Goal: Task Accomplishment & Management: Manage account settings

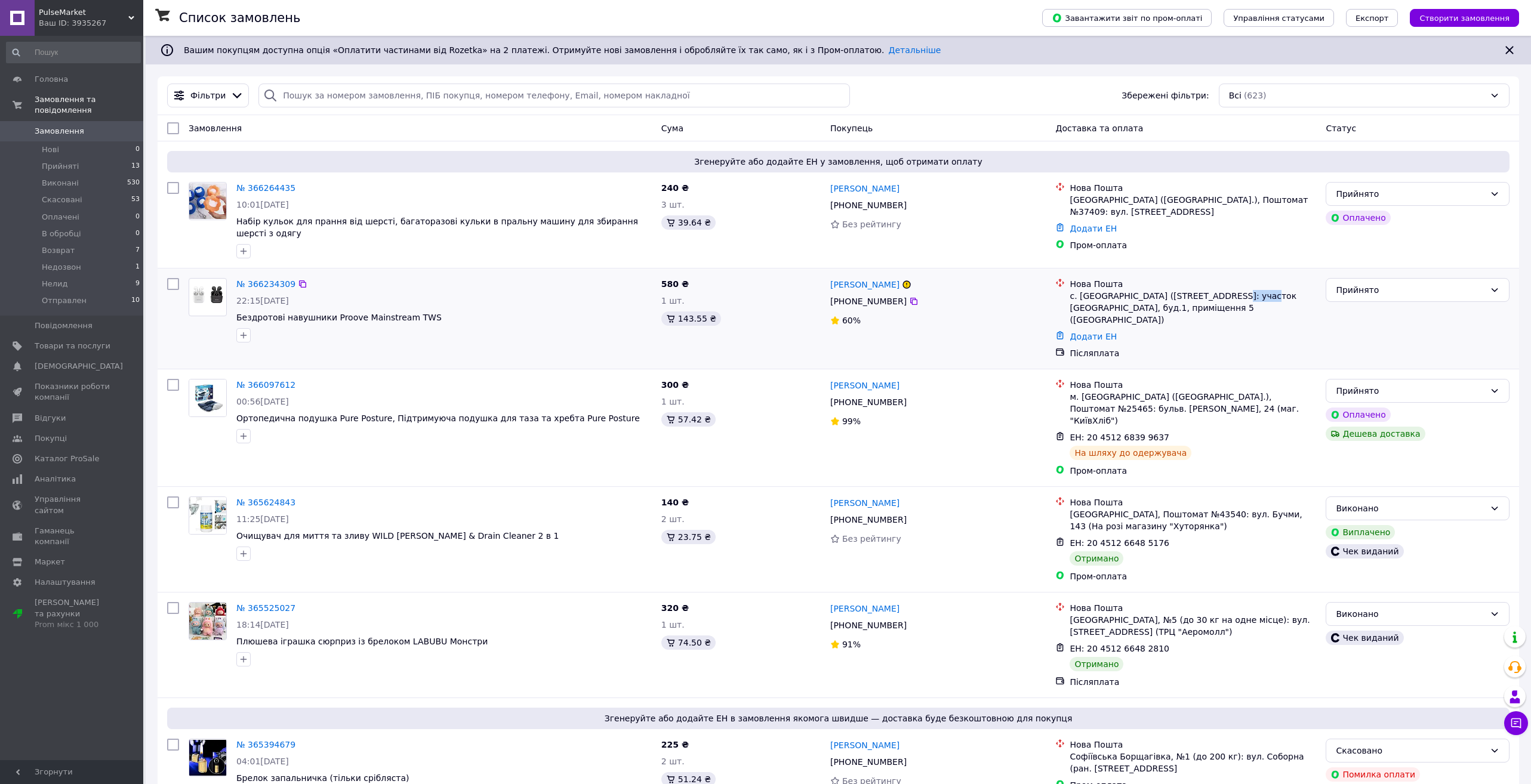
drag, startPoint x: 1224, startPoint y: 295, endPoint x: 1257, endPoint y: 295, distance: 33.0
click at [1257, 295] on div "с. [GEOGRAPHIC_DATA] ([STREET_ADDRESS]: участок [GEOGRAPHIC_DATA], буд.1, примі…" at bounding box center [1192, 307] width 247 height 36
drag, startPoint x: 664, startPoint y: 285, endPoint x: 678, endPoint y: 285, distance: 14.0
click at [678, 285] on span "580 ₴" at bounding box center [675, 283] width 28 height 9
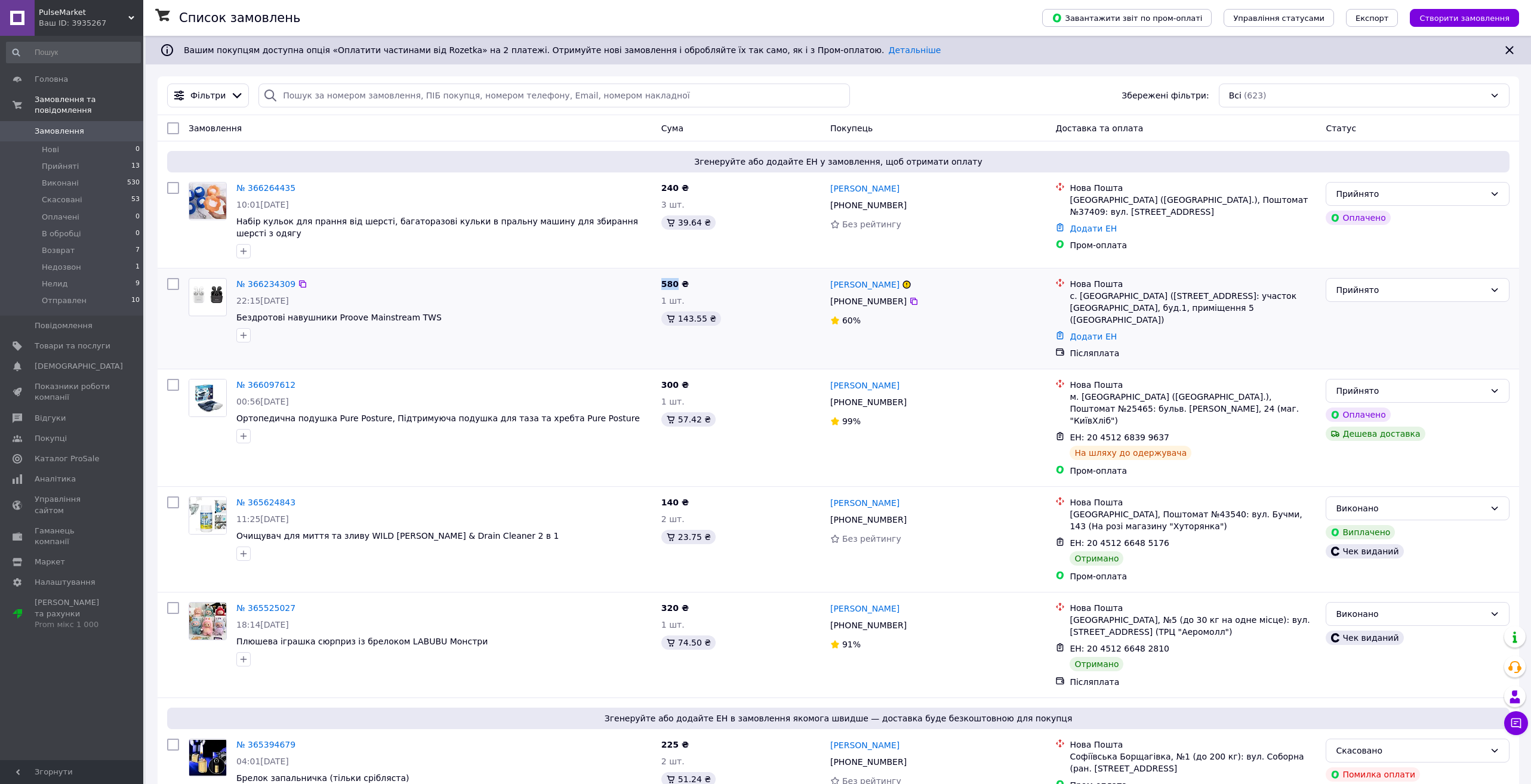
click at [678, 285] on span "580 ₴" at bounding box center [675, 283] width 28 height 9
drag, startPoint x: 805, startPoint y: 284, endPoint x: 945, endPoint y: 284, distance: 140.0
click at [945, 284] on div "№ 366234309 22:15, 11.10.2025 Бездротові навушники Proove Mainstream TWS 580 ₴ …" at bounding box center [838, 318] width 1352 height 90
click at [987, 290] on div "[PERSON_NAME]" at bounding box center [938, 283] width 219 height 15
click at [772, 295] on div "1 шт." at bounding box center [741, 300] width 159 height 12
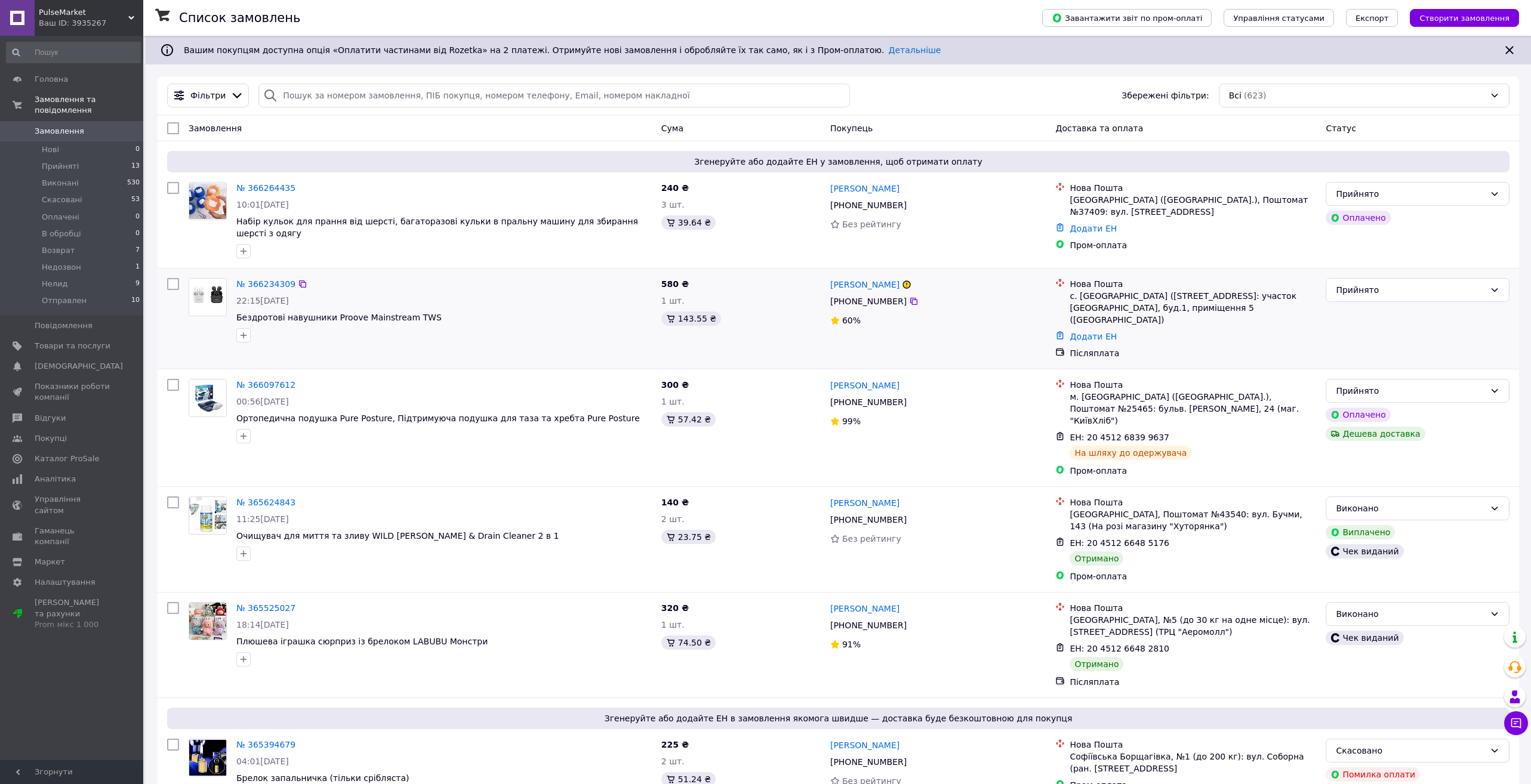
click at [1010, 285] on div "[PERSON_NAME]" at bounding box center [938, 283] width 219 height 15
drag, startPoint x: 1134, startPoint y: 311, endPoint x: 1141, endPoint y: 311, distance: 7.0
click at [1141, 311] on div "с. [GEOGRAPHIC_DATA] ([STREET_ADDRESS]: участок [GEOGRAPHIC_DATA], буд.1, примі…" at bounding box center [1192, 307] width 247 height 36
click at [198, 294] on img at bounding box center [208, 297] width 37 height 30
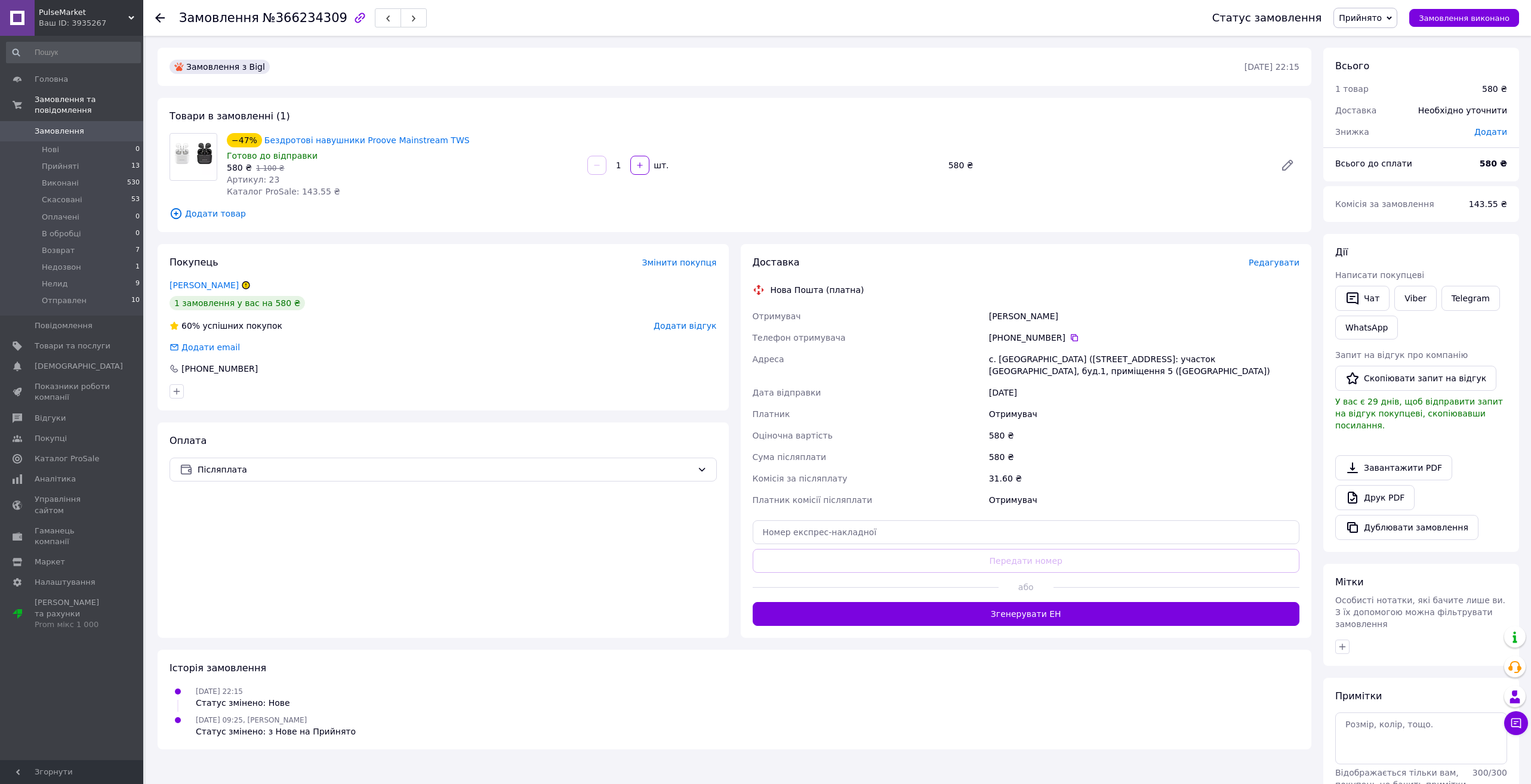
click at [796, 129] on div "Товари в замовленні (1) −47% Бездротові навушники Proove Mainstream TWS Готово …" at bounding box center [734, 165] width 1154 height 134
click at [159, 17] on use at bounding box center [160, 18] width 9 height 9
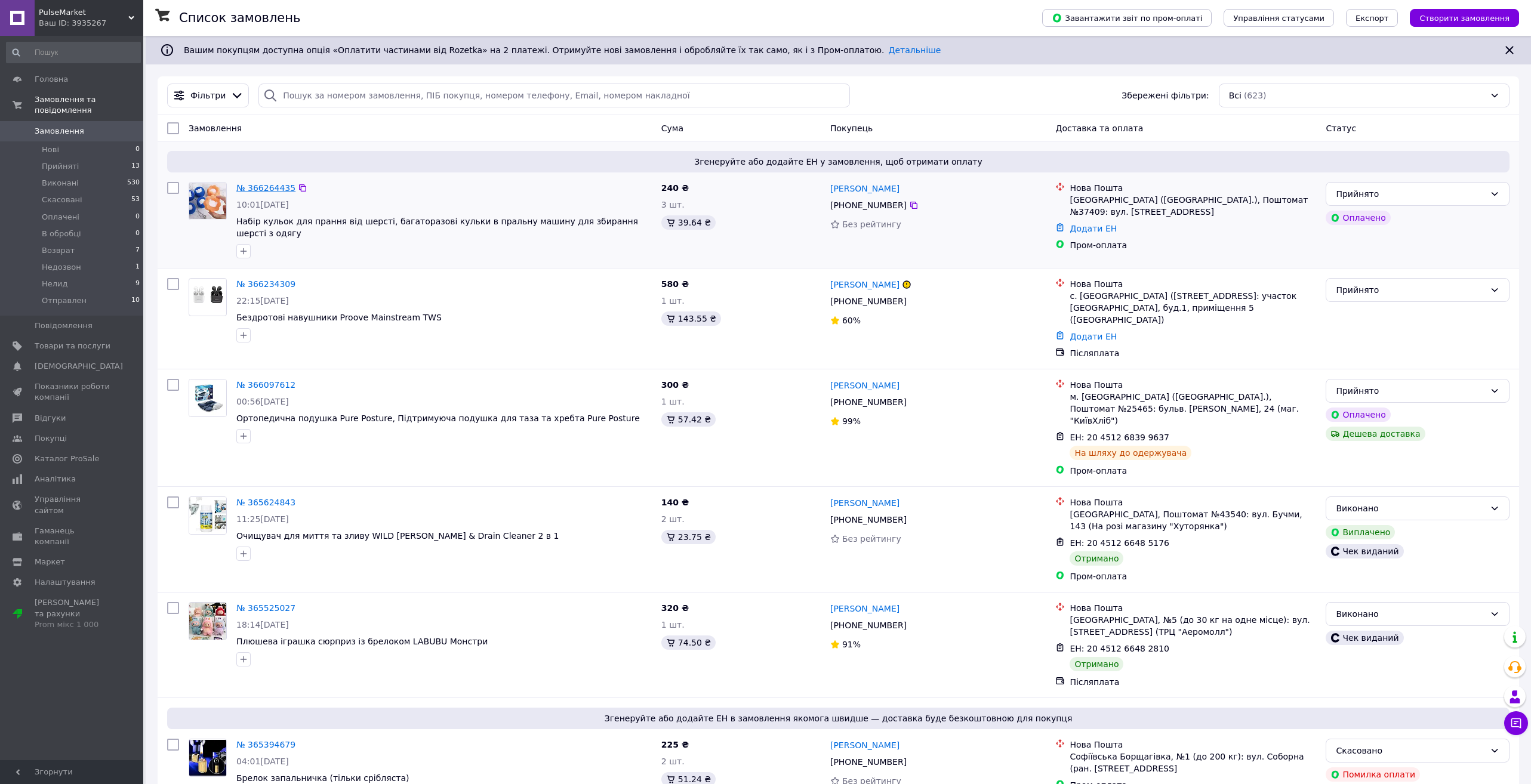
click at [255, 187] on link "№ 366264435" at bounding box center [266, 188] width 59 height 9
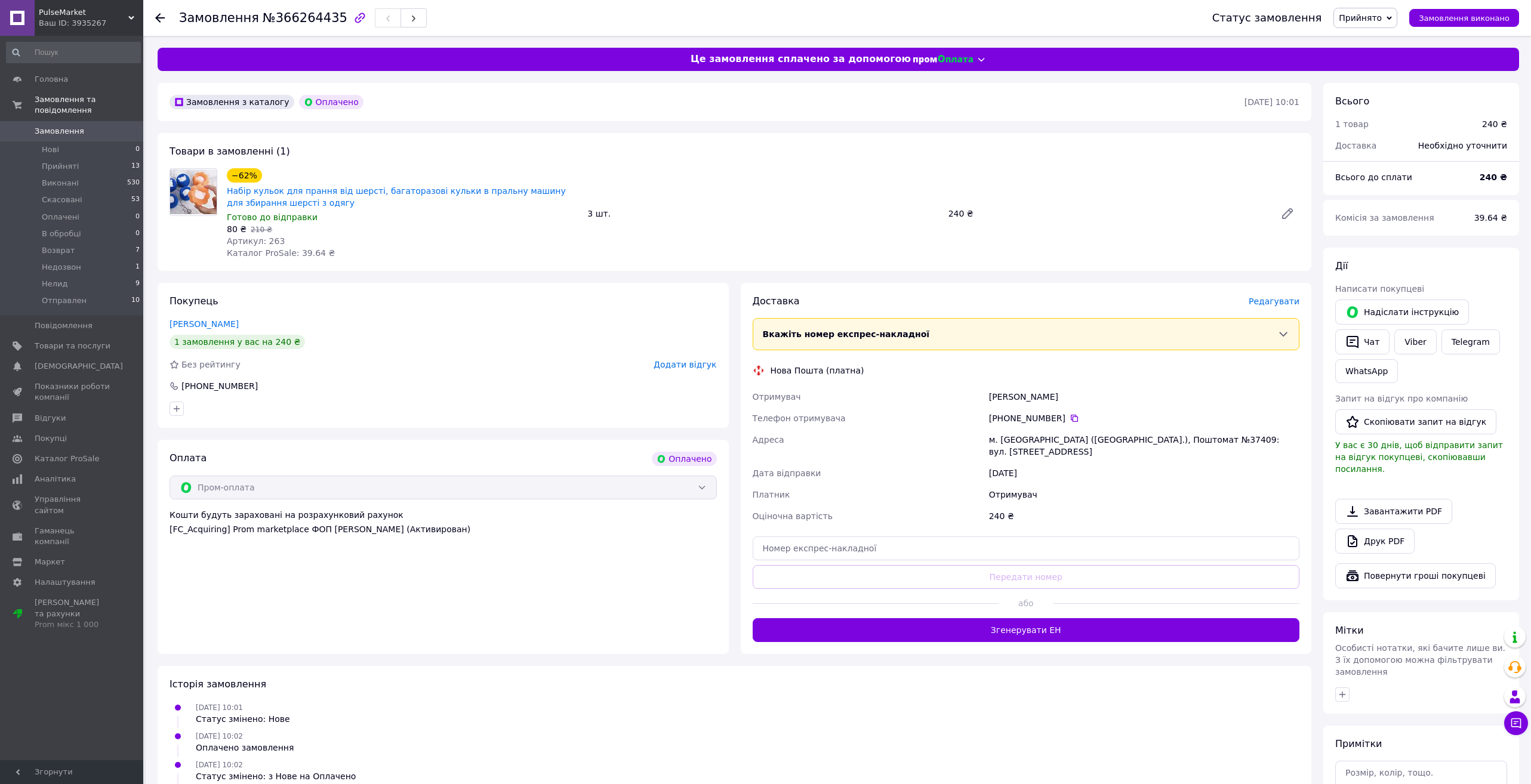
click at [1266, 303] on span "Редагувати" at bounding box center [1274, 301] width 51 height 9
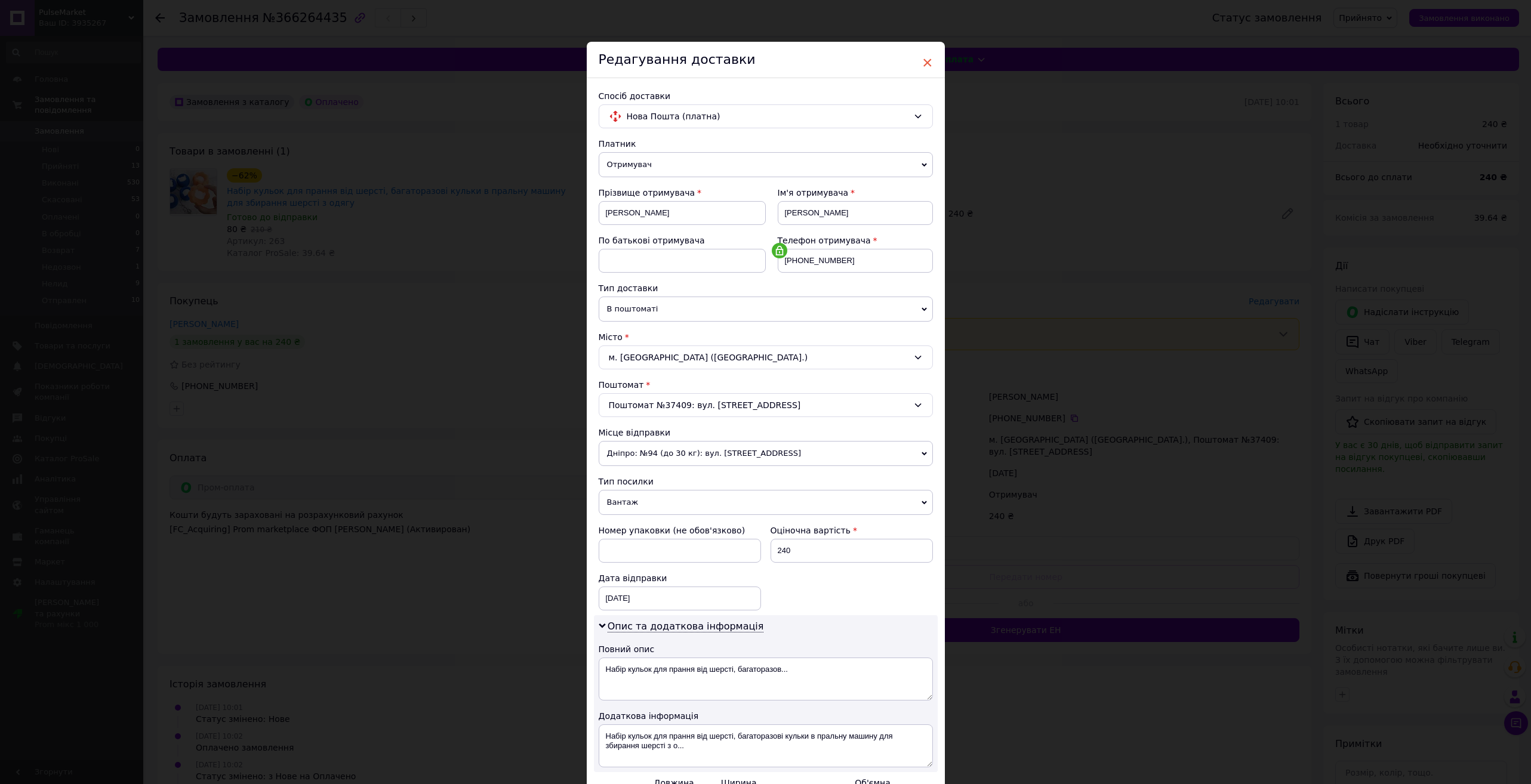
click at [930, 61] on span "×" at bounding box center [927, 63] width 11 height 20
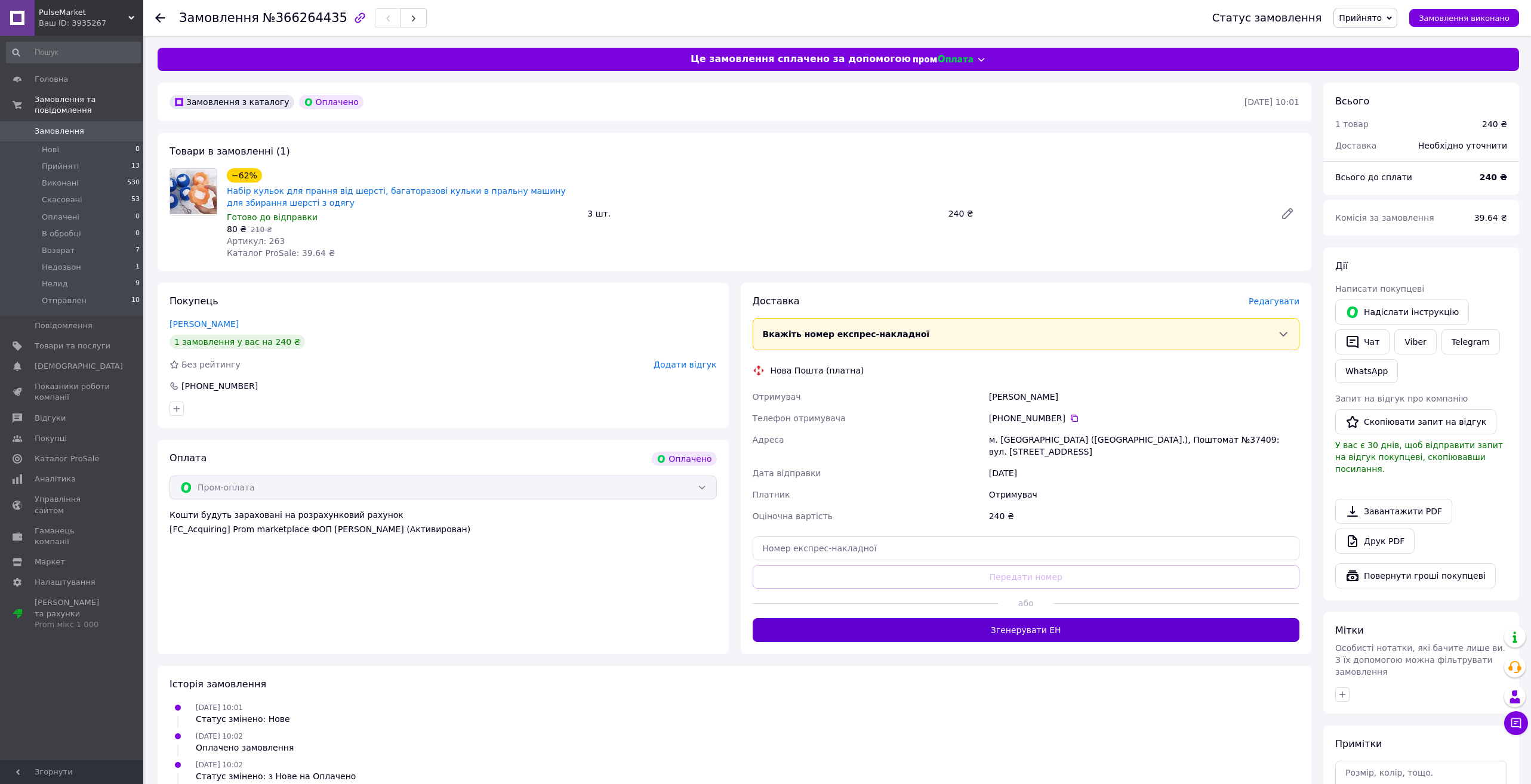
click at [1003, 633] on button "Згенерувати ЕН" at bounding box center [1026, 630] width 547 height 24
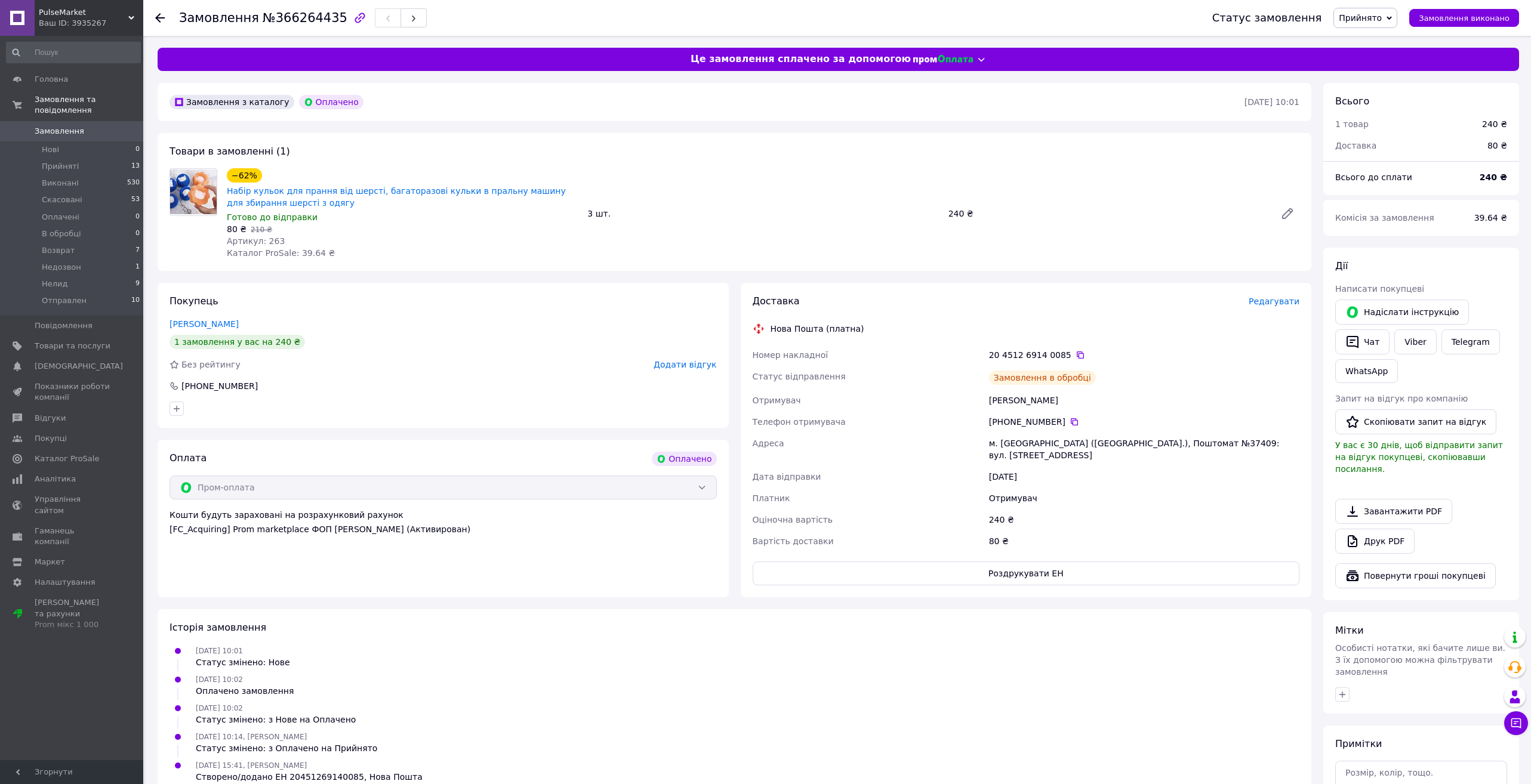
click at [162, 15] on icon at bounding box center [160, 18] width 9 height 9
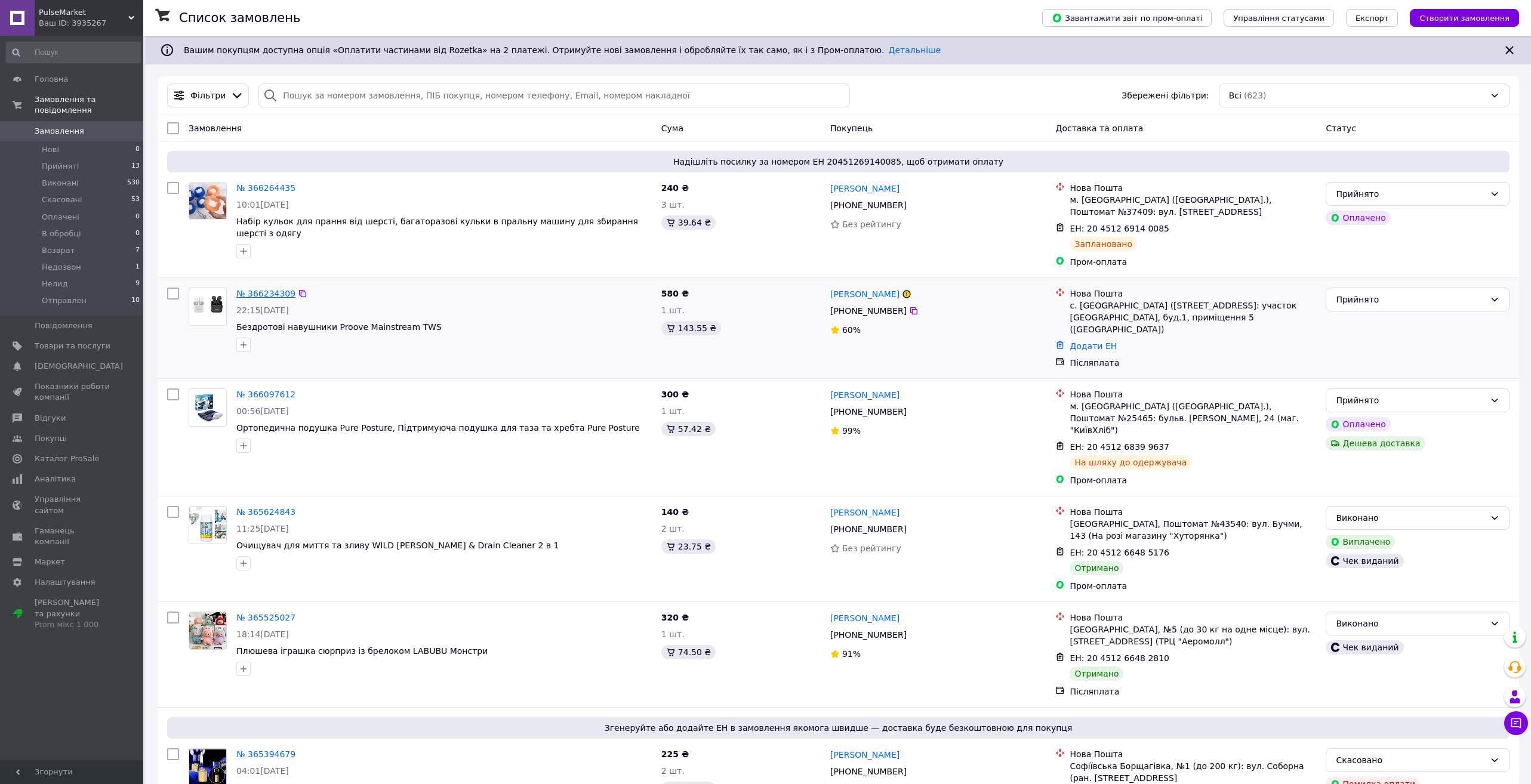
click at [261, 292] on link "№ 366234309" at bounding box center [266, 294] width 59 height 9
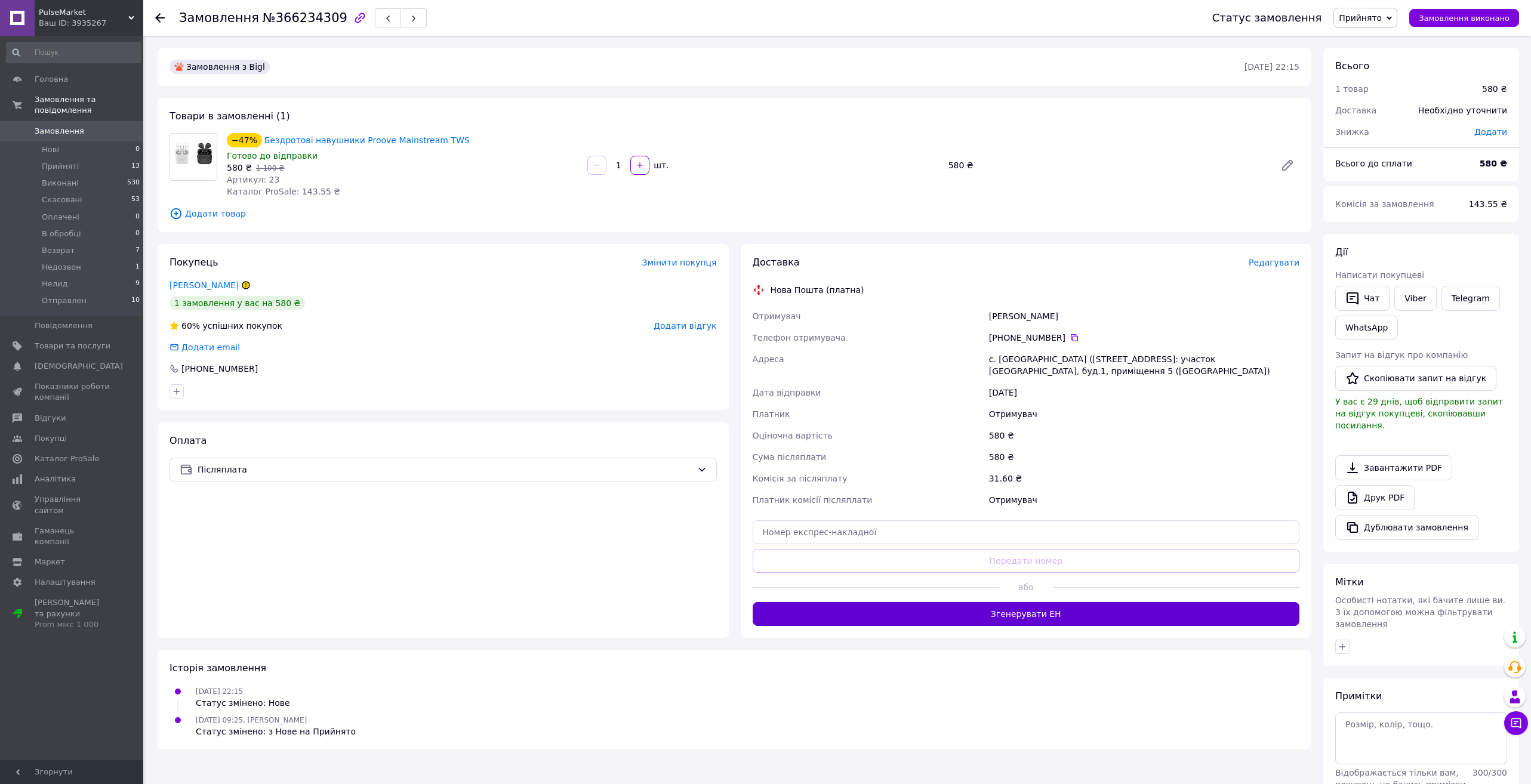
click at [1025, 615] on button "Згенерувати ЕН" at bounding box center [1026, 613] width 547 height 24
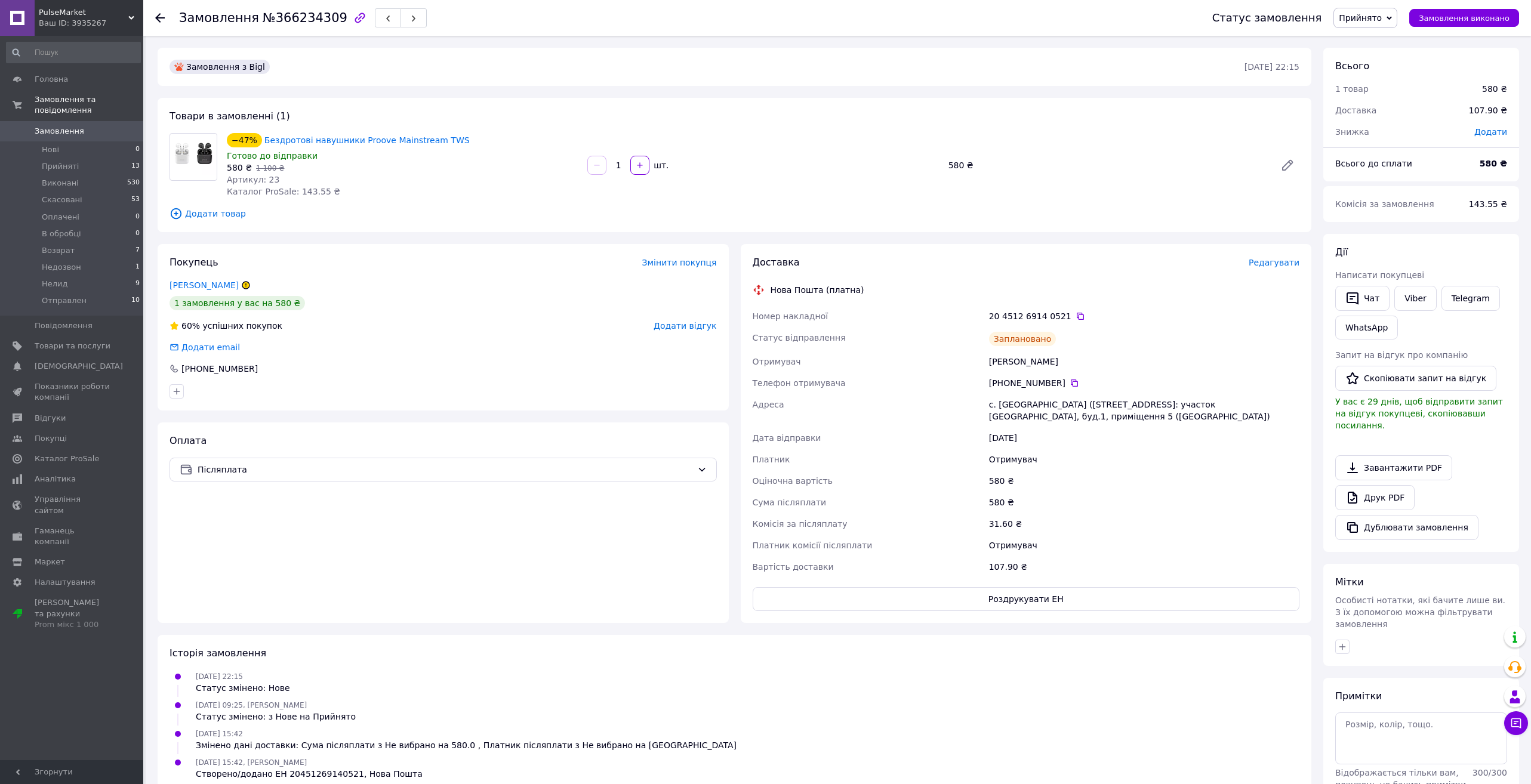
click at [156, 20] on icon at bounding box center [160, 18] width 9 height 9
